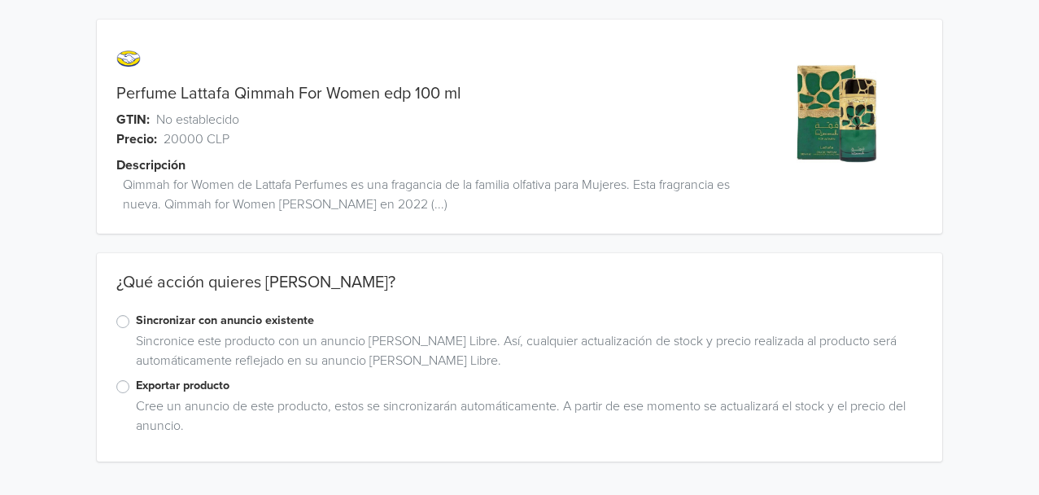
click at [136, 387] on label "Exportar producto" at bounding box center [529, 386] width 787 height 18
click at [0, 0] on input "Exportar producto" at bounding box center [0, 0] width 0 height 0
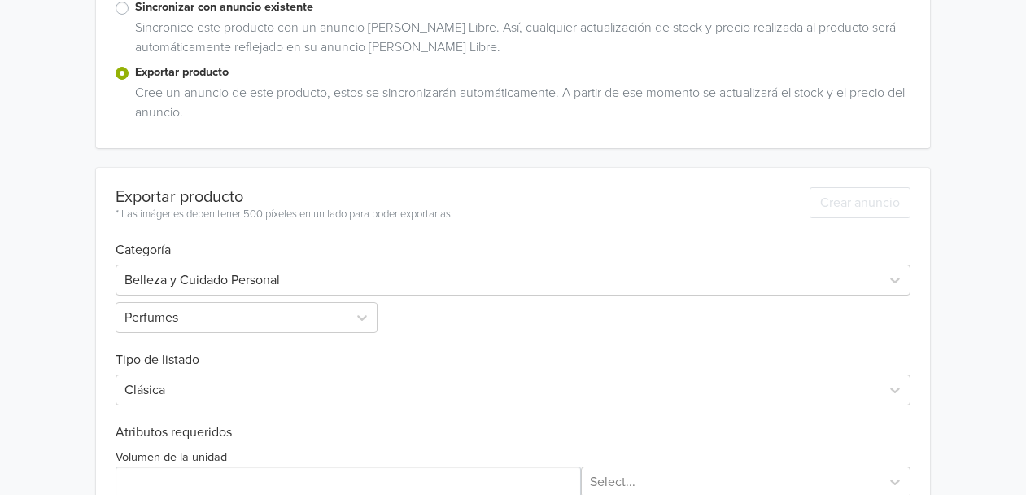
scroll to position [535, 0]
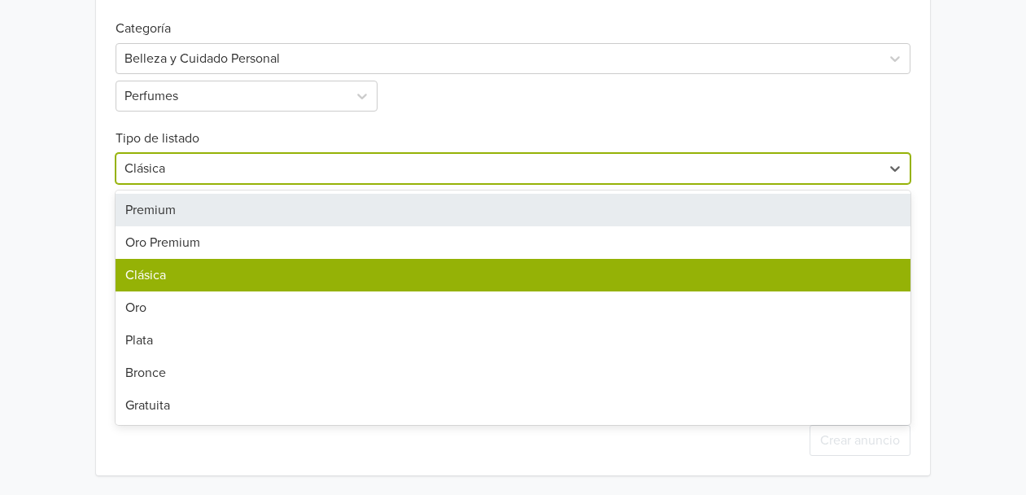
drag, startPoint x: 279, startPoint y: 172, endPoint x: 275, endPoint y: 214, distance: 42.5
click at [275, 184] on div "7 results available. Use Up and Down to choose options, press Enter to select t…" at bounding box center [514, 168] width 796 height 31
click at [275, 214] on div "Premium" at bounding box center [514, 210] width 796 height 33
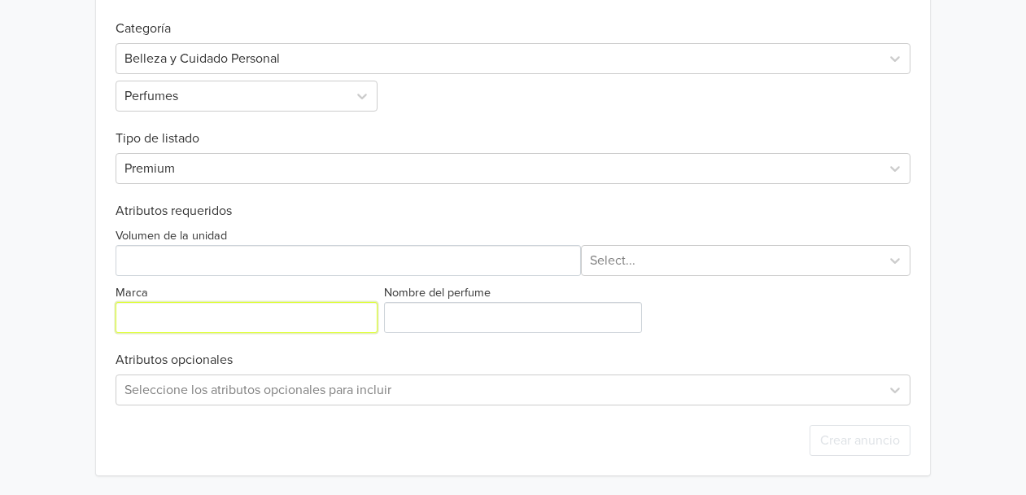
click at [175, 313] on input "Marca" at bounding box center [247, 317] width 262 height 31
type input "Lattafa"
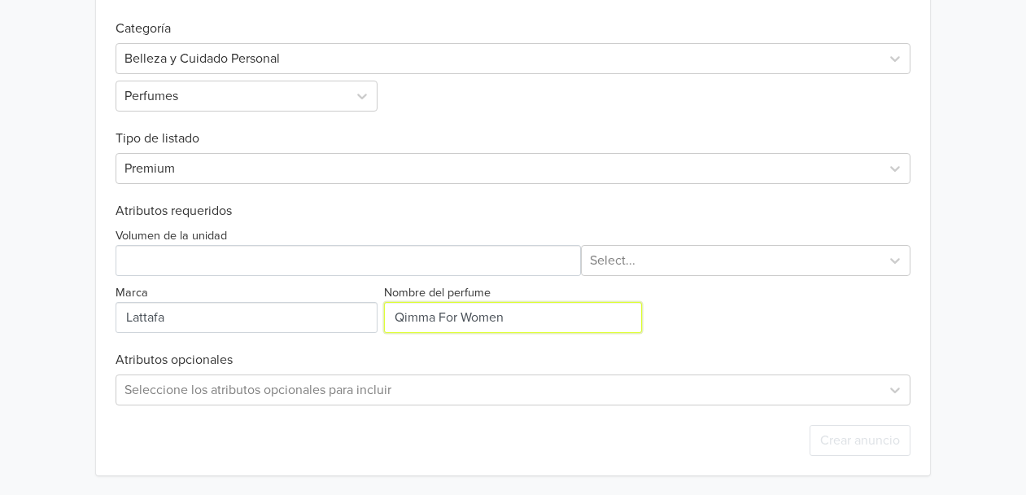
type input "Qimma For Women"
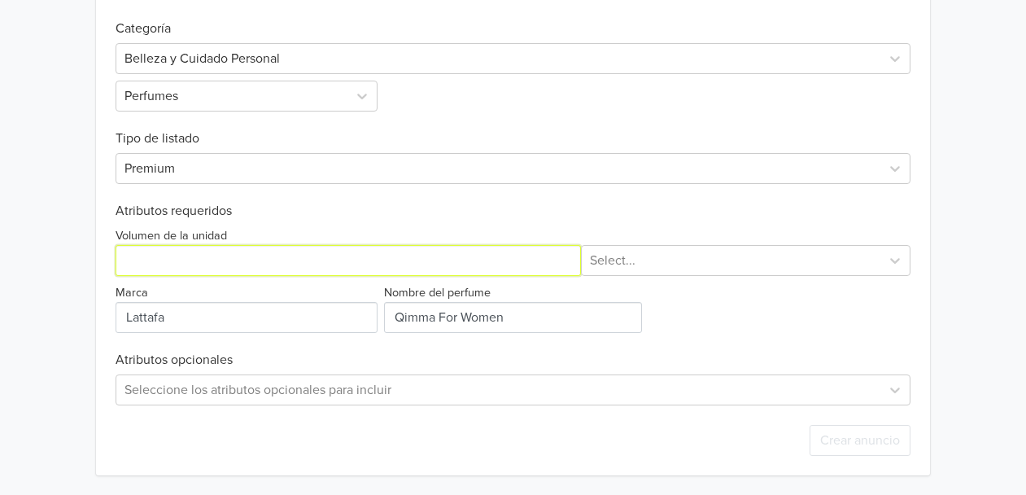
click at [270, 247] on input "Volumen de la unidad" at bounding box center [349, 260] width 466 height 31
type input "100"
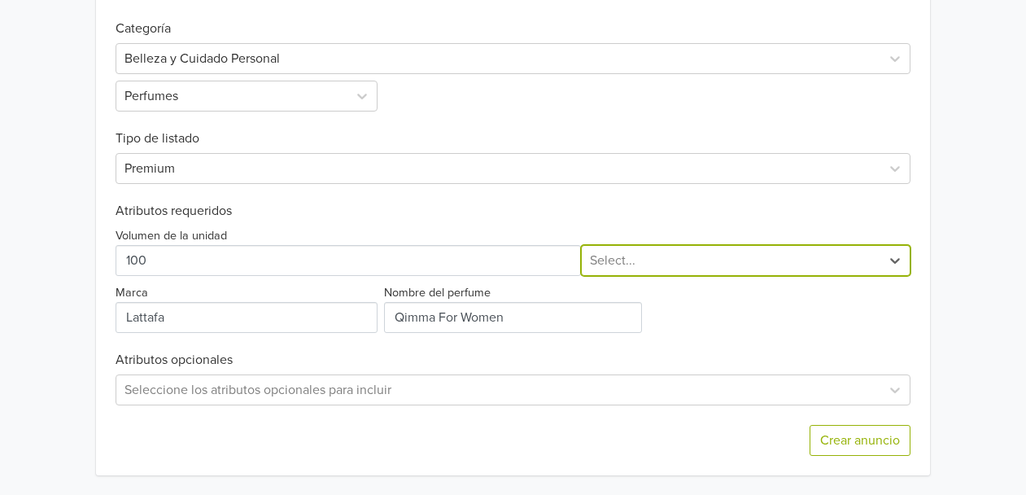
type input "m"
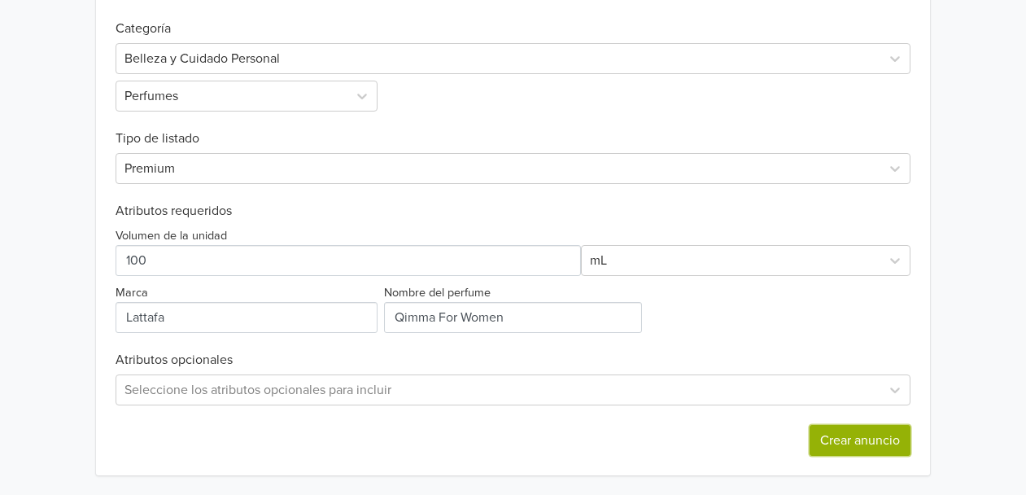
click at [868, 444] on button "Crear anuncio" at bounding box center [860, 440] width 101 height 31
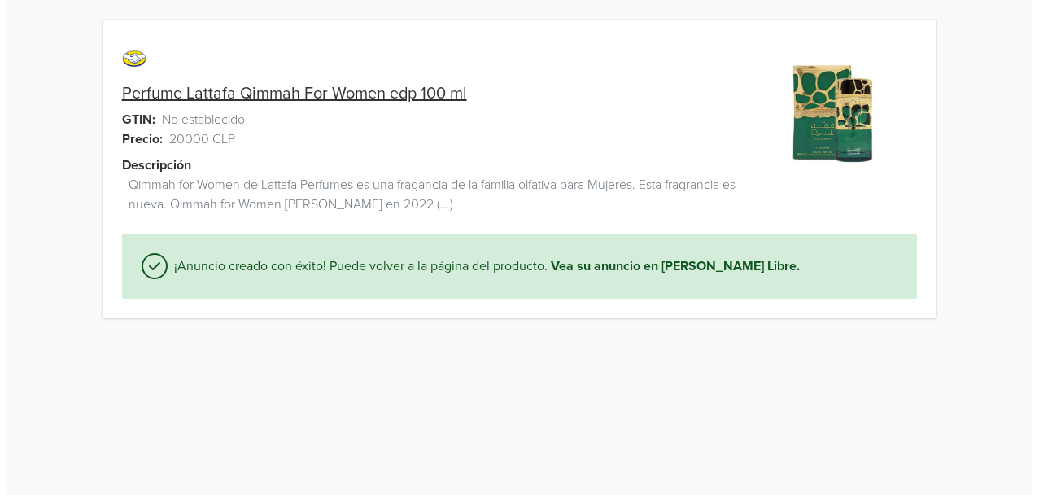
scroll to position [0, 0]
